Goal: Check status

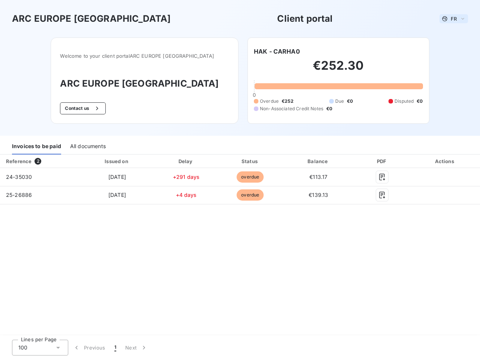
click at [454, 19] on span "FR" at bounding box center [454, 19] width 6 height 6
click at [100, 108] on button "Contact us" at bounding box center [82, 108] width 45 height 12
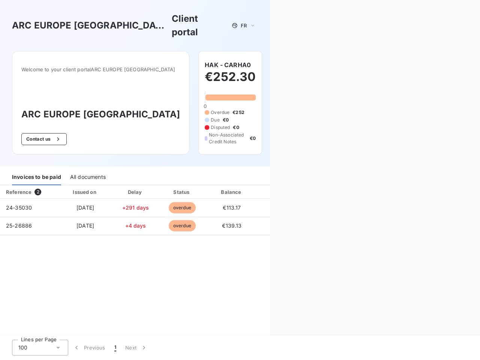
click at [277, 51] on div "Contact us Fill out the form below, and a member of our team will get back to y…" at bounding box center [375, 180] width 210 height 360
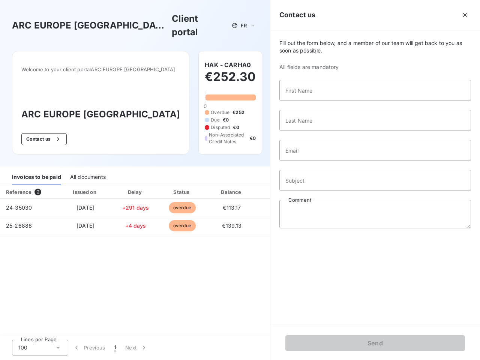
click at [36, 169] on div "Invoices to be paid" at bounding box center [36, 177] width 49 height 16
click at [87, 169] on div "All documents" at bounding box center [88, 177] width 36 height 16
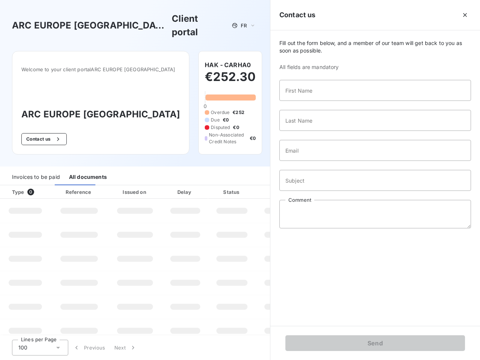
click at [39, 185] on th "Type 0" at bounding box center [25, 191] width 51 height 13
click at [117, 185] on th "Issued on" at bounding box center [135, 191] width 55 height 13
click at [186, 185] on th "Delay" at bounding box center [185, 191] width 46 height 13
click at [250, 185] on th "Status" at bounding box center [232, 191] width 48 height 13
click at [318, 161] on div "Fill out the form below, and a member of our team will get back to you as soon …" at bounding box center [375, 177] width 210 height 295
